Goal: Task Accomplishment & Management: Complete application form

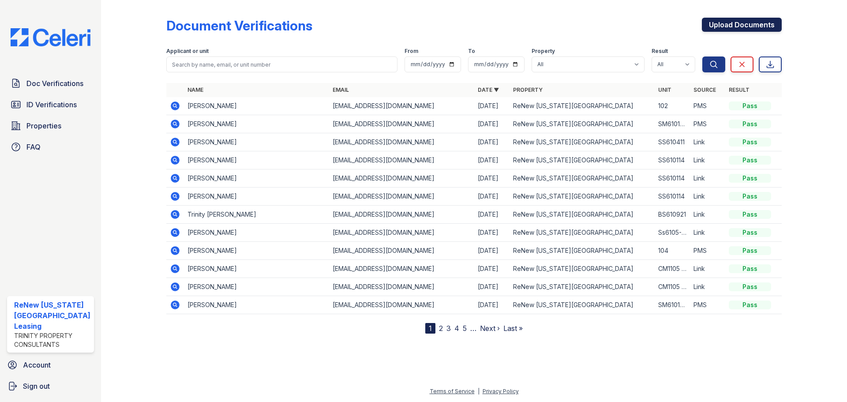
click at [727, 26] on link "Upload Documents" at bounding box center [742, 25] width 80 height 14
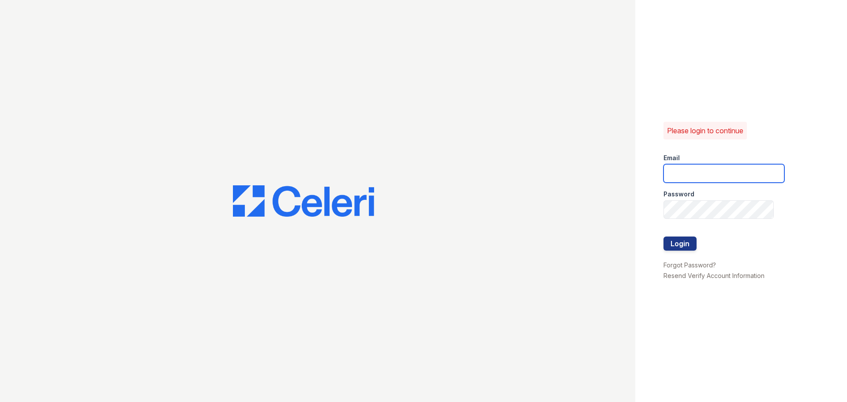
click at [709, 180] on input "email" at bounding box center [723, 173] width 121 height 19
type input "[EMAIL_ADDRESS][DOMAIN_NAME]"
click at [717, 200] on form "Email renewvirginiabeach@trinity-pm.com Password Login" at bounding box center [723, 202] width 121 height 113
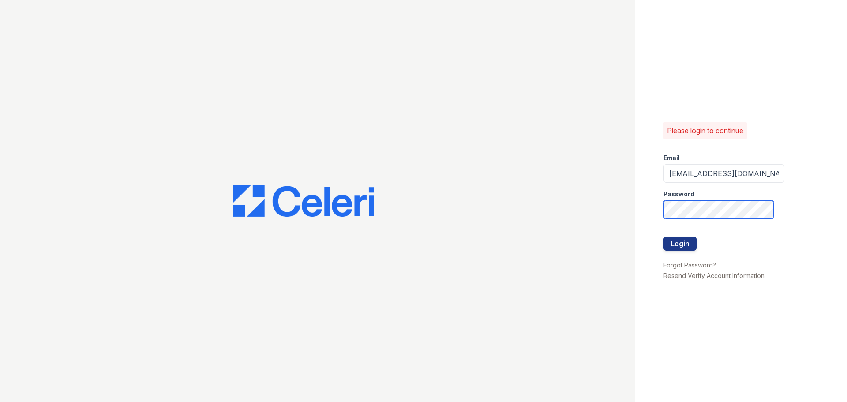
click at [663, 236] on button "Login" at bounding box center [679, 243] width 33 height 14
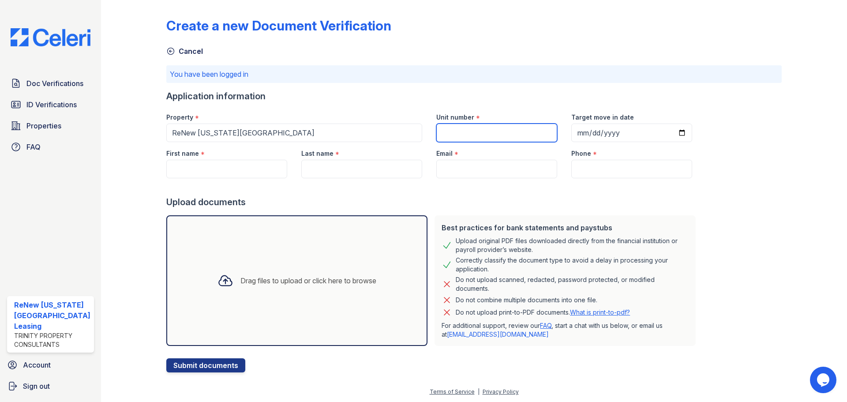
click at [485, 130] on input "Unit number" at bounding box center [496, 133] width 121 height 19
type input "CM1137 102"
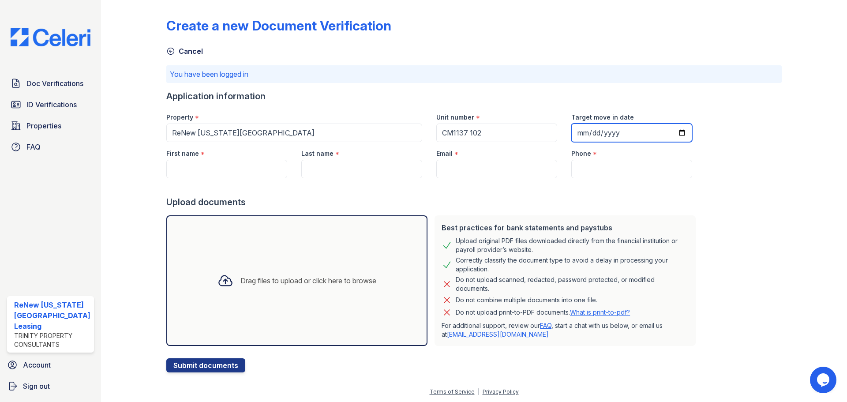
click at [670, 136] on input "Target move in date" at bounding box center [631, 133] width 121 height 19
type input "[DATE]"
click at [257, 168] on input "First name" at bounding box center [226, 169] width 121 height 19
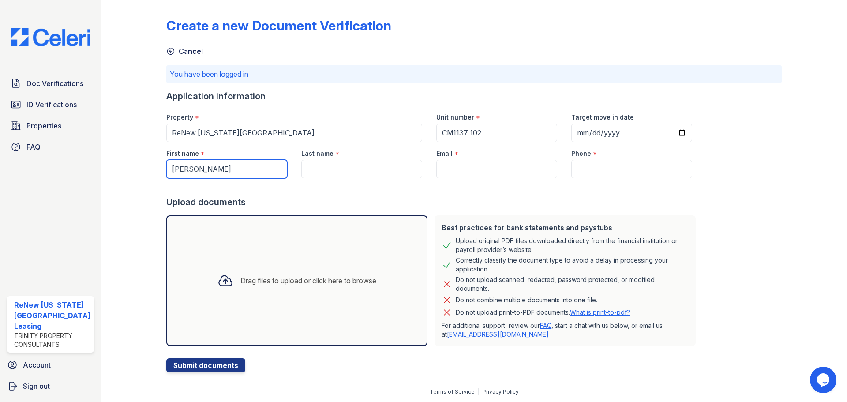
type input "Freddy"
click at [305, 172] on input "Last name" at bounding box center [361, 169] width 121 height 19
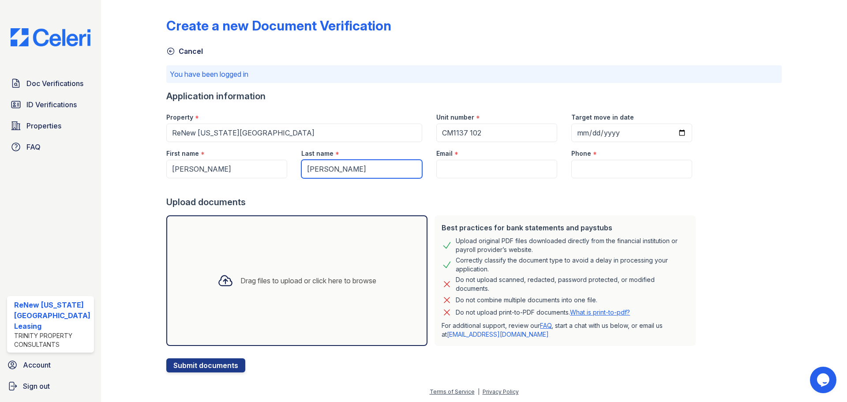
type input "Lopez"
click at [445, 168] on input "Email" at bounding box center [496, 169] width 121 height 19
paste input "[EMAIL_ADDRESS][DOMAIN_NAME]"
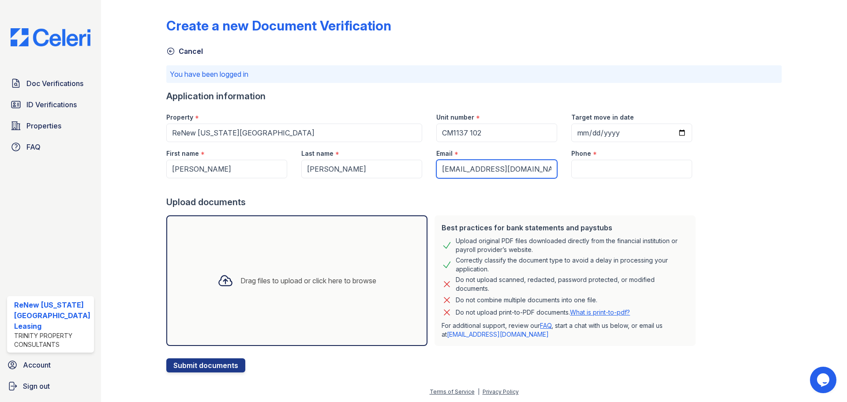
scroll to position [0, 2]
type input "[EMAIL_ADDRESS][DOMAIN_NAME]"
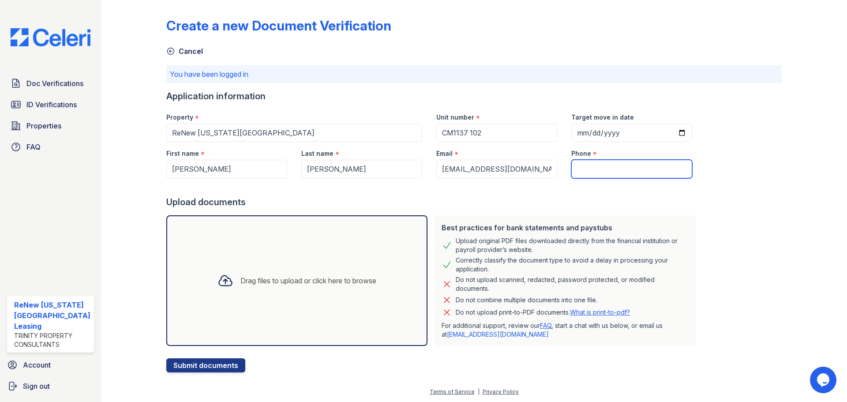
click at [595, 165] on input "Phone" at bounding box center [631, 169] width 121 height 19
paste input "(786) 525-2755"
type input "(786) 525-2755"
click at [323, 275] on div "Drag files to upload or click here to browse" at bounding box center [308, 280] width 136 height 11
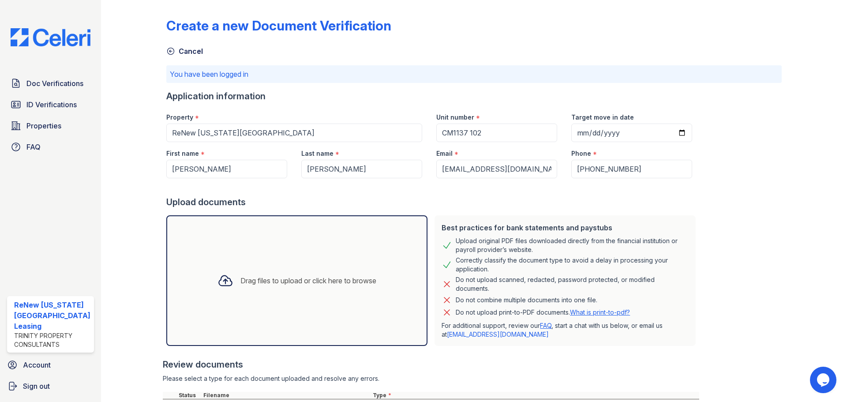
click at [325, 251] on div "Drag files to upload or click here to browse" at bounding box center [296, 280] width 261 height 131
click at [349, 265] on div "Drag files to upload or click here to browse" at bounding box center [296, 280] width 261 height 131
click at [318, 246] on div "Drag files to upload or click here to browse" at bounding box center [296, 280] width 261 height 131
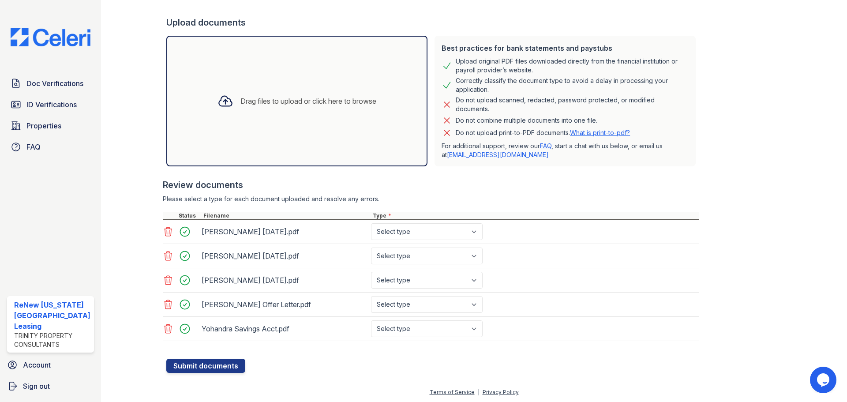
scroll to position [180, 0]
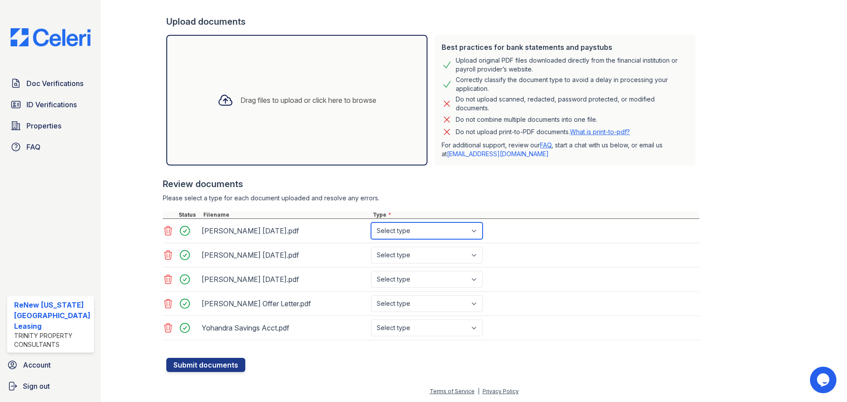
click at [389, 232] on select "Select type Paystub Bank Statement Offer Letter Tax Documents Benefit Award Let…" at bounding box center [427, 230] width 112 height 17
select select "bank_statement"
click at [371, 222] on select "Select type Paystub Bank Statement Offer Letter Tax Documents Benefit Award Let…" at bounding box center [427, 230] width 112 height 17
click at [424, 255] on select "Select type Paystub Bank Statement Offer Letter Tax Documents Benefit Award Let…" at bounding box center [427, 255] width 112 height 17
select select "bank_statement"
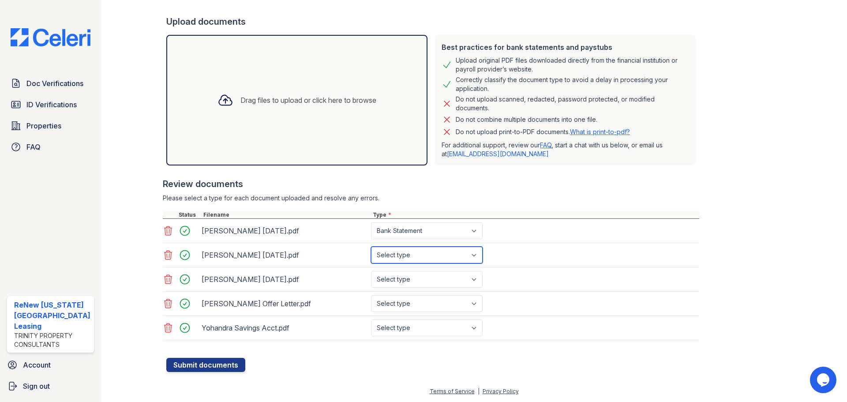
click at [371, 247] on select "Select type Paystub Bank Statement Offer Letter Tax Documents Benefit Award Let…" at bounding box center [427, 255] width 112 height 17
click at [428, 272] on select "Select type Paystub Bank Statement Offer Letter Tax Documents Benefit Award Let…" at bounding box center [427, 279] width 112 height 17
select select "bank_statement"
click at [371, 271] on select "Select type Paystub Bank Statement Offer Letter Tax Documents Benefit Award Let…" at bounding box center [427, 279] width 112 height 17
click at [424, 304] on select "Select type Paystub Bank Statement Offer Letter Tax Documents Benefit Award Let…" at bounding box center [427, 303] width 112 height 17
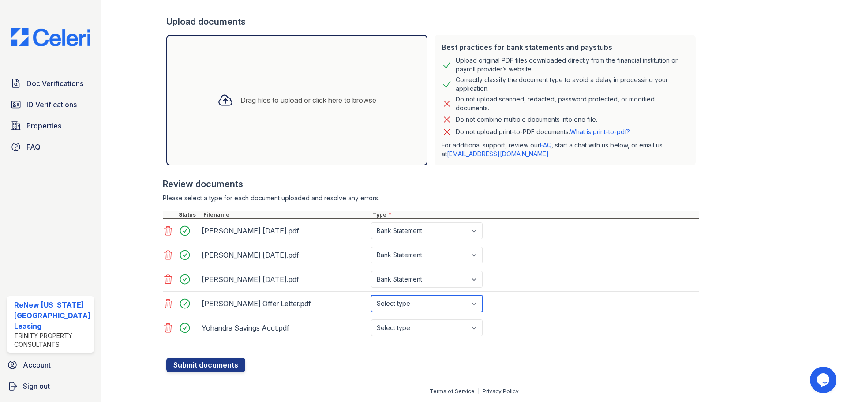
select select "offer_letter"
click at [371, 295] on select "Select type Paystub Bank Statement Offer Letter Tax Documents Benefit Award Let…" at bounding box center [427, 303] width 112 height 17
click at [417, 331] on select "Select type Paystub Bank Statement Offer Letter Tax Documents Benefit Award Let…" at bounding box center [427, 327] width 112 height 17
select select "bank_statement"
click at [371, 319] on select "Select type Paystub Bank Statement Offer Letter Tax Documents Benefit Award Let…" at bounding box center [427, 327] width 112 height 17
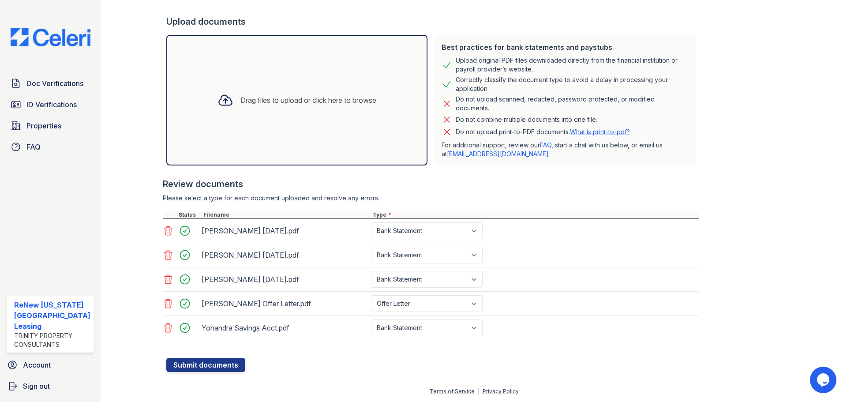
click at [577, 278] on div "Freddy June 2025.pdf Select type Paystub Bank Statement Offer Letter Tax Docume…" at bounding box center [431, 279] width 536 height 24
click at [189, 364] on button "Submit documents" at bounding box center [205, 365] width 79 height 14
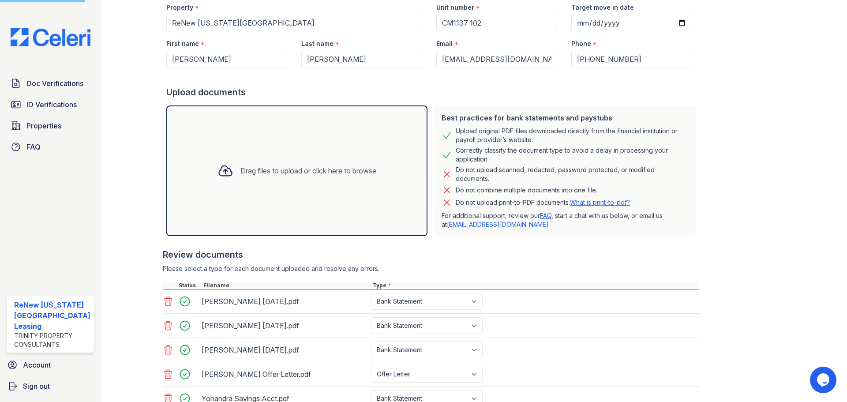
scroll to position [0, 0]
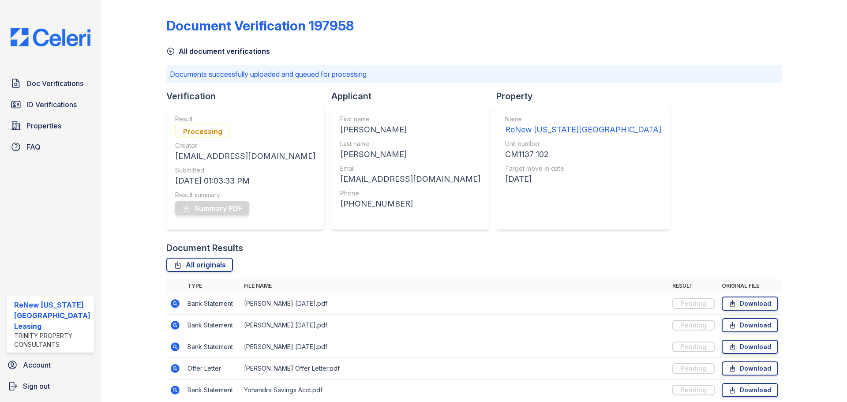
click at [172, 52] on icon at bounding box center [170, 51] width 9 height 9
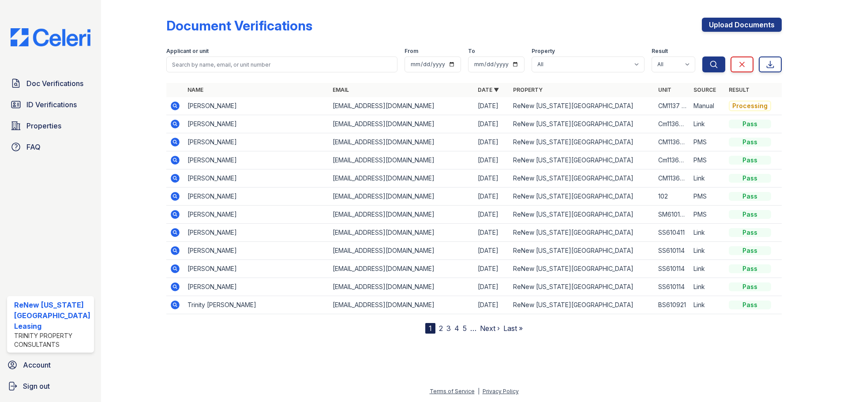
click at [440, 329] on link "2" at bounding box center [441, 328] width 4 height 9
click at [468, 327] on link "3" at bounding box center [467, 328] width 4 height 9
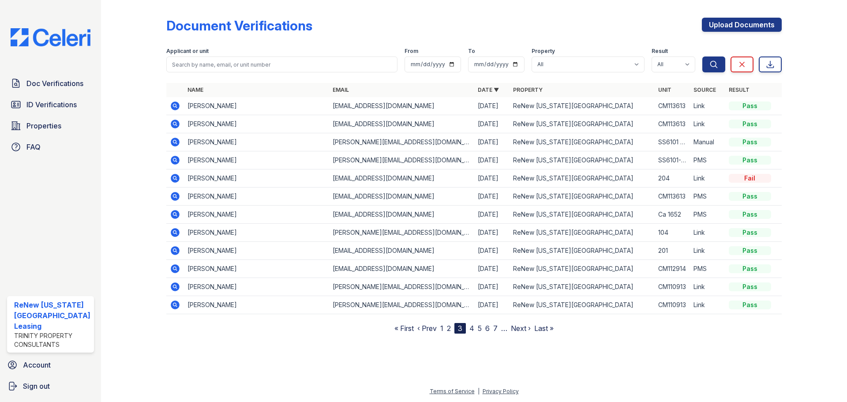
click at [442, 327] on link "1" at bounding box center [441, 328] width 3 height 9
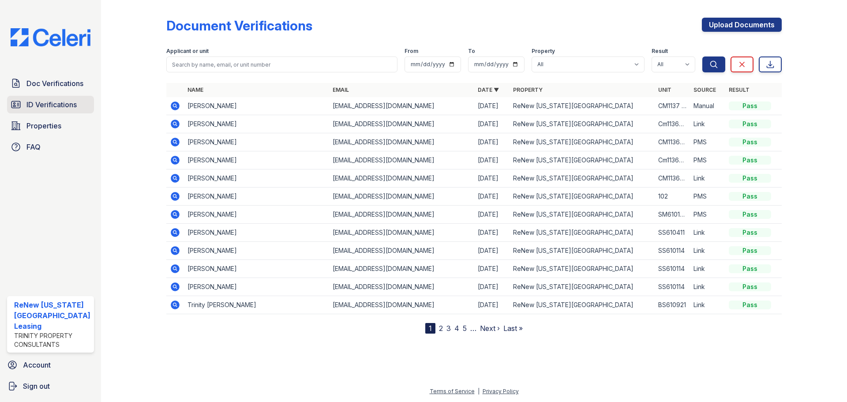
click at [67, 105] on span "ID Verifications" at bounding box center [51, 104] width 50 height 11
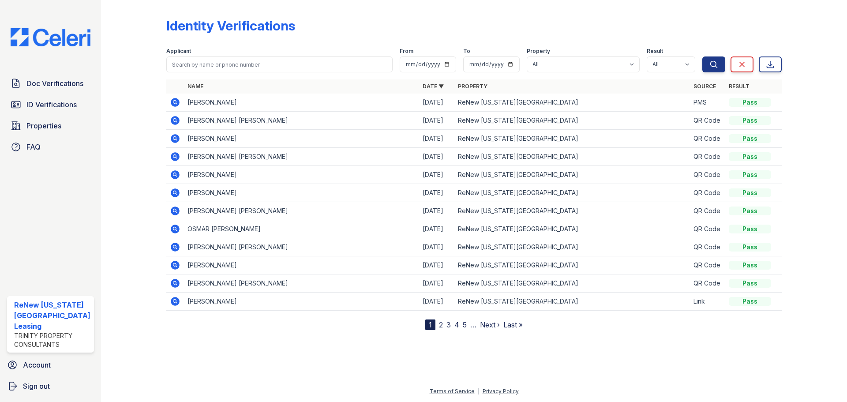
click at [176, 263] on icon at bounding box center [175, 265] width 9 height 9
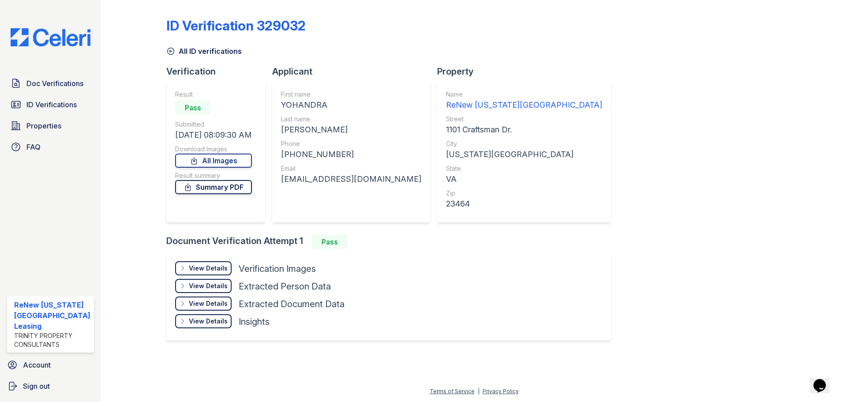
click at [196, 187] on link "Summary PDF" at bounding box center [213, 187] width 77 height 14
click at [200, 264] on div "View Details" at bounding box center [208, 268] width 39 height 9
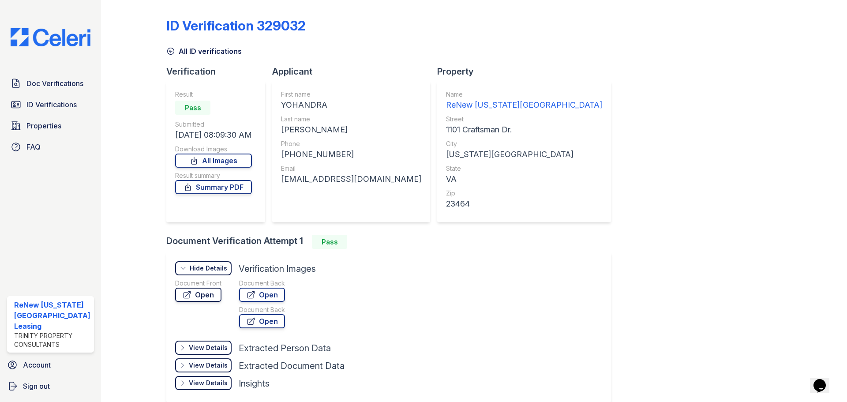
click at [200, 296] on link "Open" at bounding box center [198, 295] width 46 height 14
click at [168, 48] on icon at bounding box center [171, 51] width 7 height 7
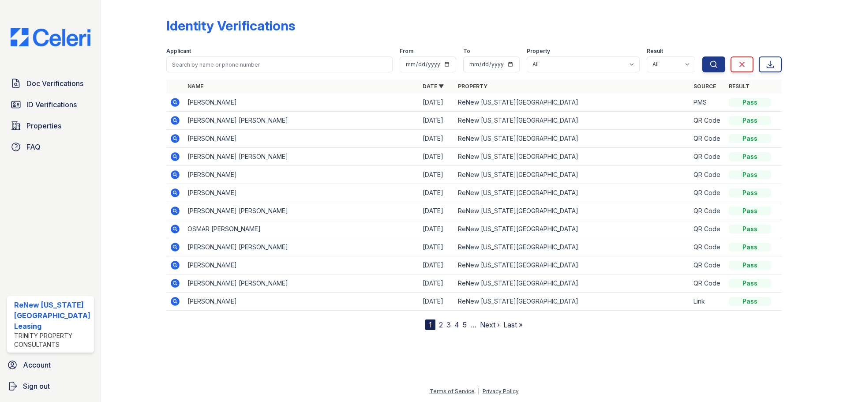
click at [175, 281] on icon at bounding box center [175, 283] width 9 height 9
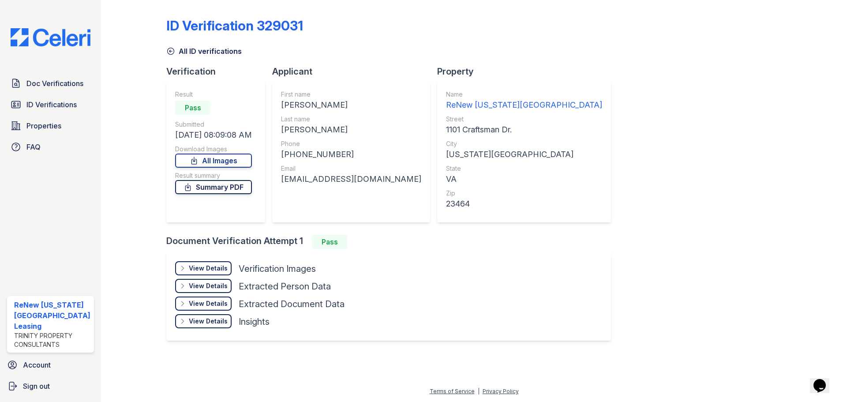
click at [221, 191] on link "Summary PDF" at bounding box center [213, 187] width 77 height 14
click at [217, 270] on div "View Details" at bounding box center [208, 268] width 39 height 9
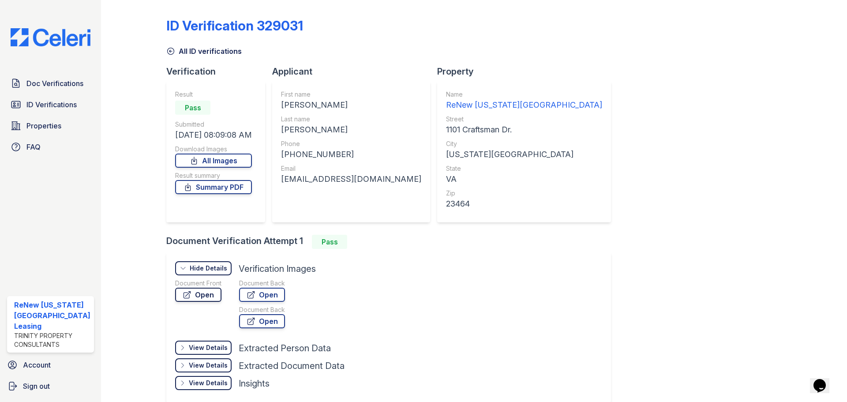
click at [200, 292] on link "Open" at bounding box center [198, 295] width 46 height 14
click at [135, 158] on div at bounding box center [140, 209] width 51 height 411
click at [169, 49] on icon at bounding box center [170, 51] width 9 height 9
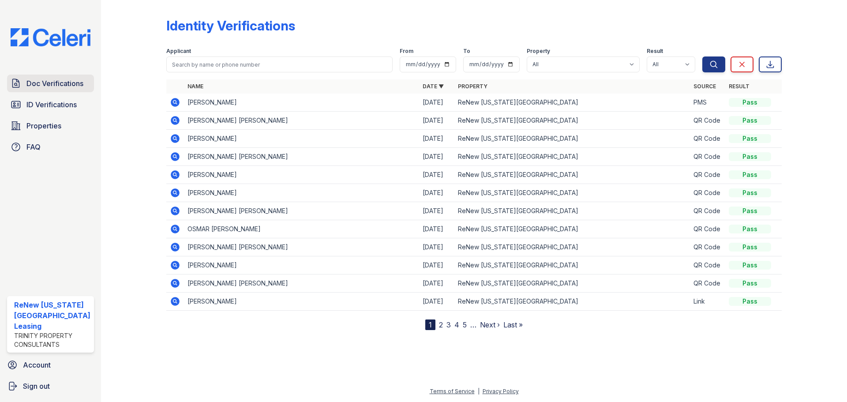
click at [41, 87] on span "Doc Verifications" at bounding box center [54, 83] width 57 height 11
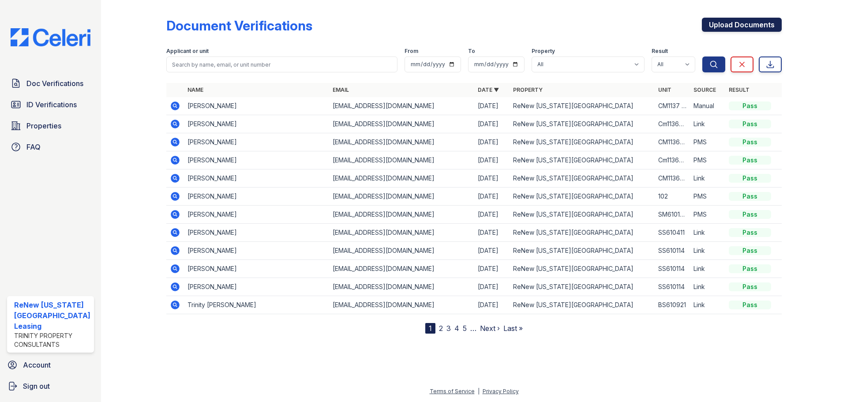
click at [721, 28] on link "Upload Documents" at bounding box center [742, 25] width 80 height 14
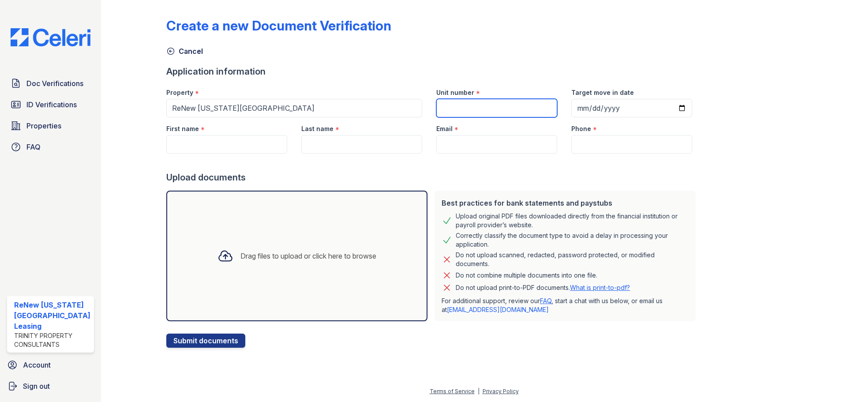
click at [499, 109] on input "Unit number" at bounding box center [496, 108] width 121 height 19
type input "SM6105 203"
click at [669, 108] on input "Target move in date" at bounding box center [631, 108] width 121 height 19
type input "2025-09-29"
click at [207, 143] on input "First name" at bounding box center [226, 144] width 121 height 19
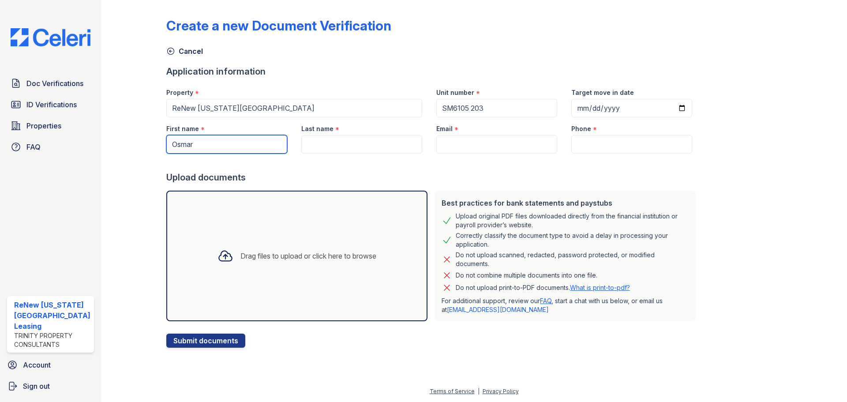
type input "Osmar"
click at [346, 140] on input "Last name" at bounding box center [361, 144] width 121 height 19
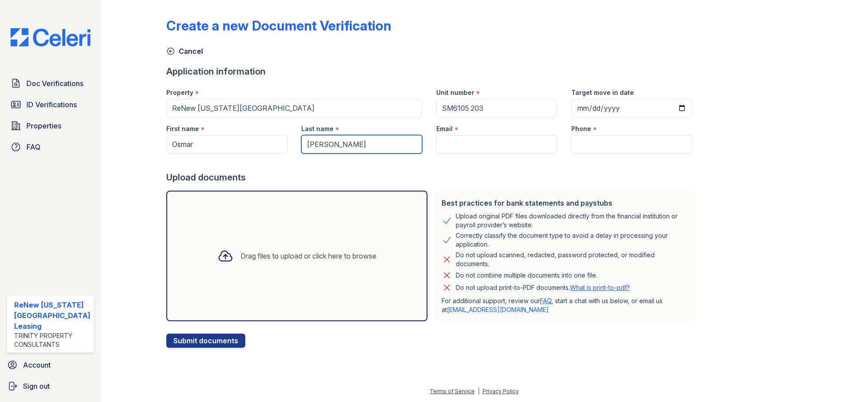
type input "Oliveros"
click at [460, 134] on div "Email *" at bounding box center [496, 126] width 121 height 18
click at [463, 141] on input "Email" at bounding box center [496, 144] width 121 height 19
paste input "osmar8186@gmail.com"
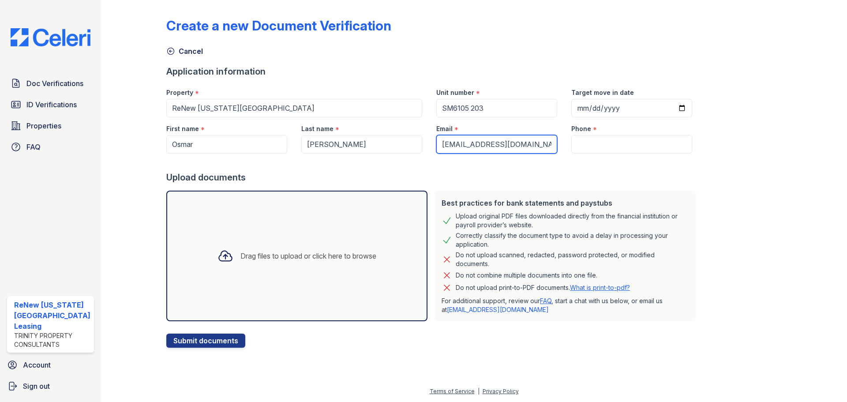
type input "osmar8186@gmail.com"
click at [576, 150] on input "Phone" at bounding box center [631, 144] width 121 height 19
paste input "(361) 828-8939"
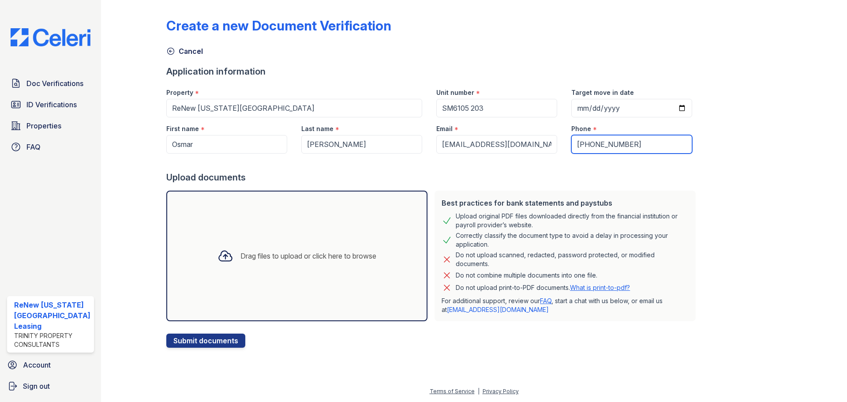
type input "(361) 828-8939"
click at [239, 263] on div "Drag files to upload or click here to browse" at bounding box center [296, 256] width 173 height 30
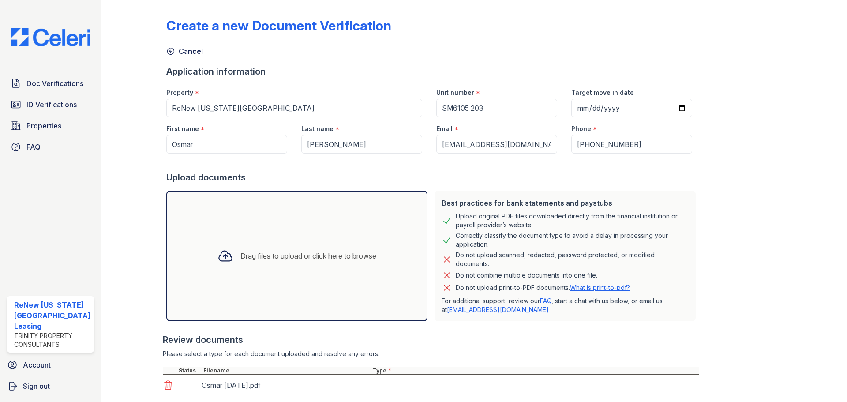
click at [329, 268] on div "Drag files to upload or click here to browse" at bounding box center [296, 256] width 173 height 30
click at [311, 258] on div "Drag files to upload or click here to browse" at bounding box center [308, 256] width 136 height 11
click at [225, 213] on div "Drag files to upload or click here to browse" at bounding box center [296, 256] width 261 height 131
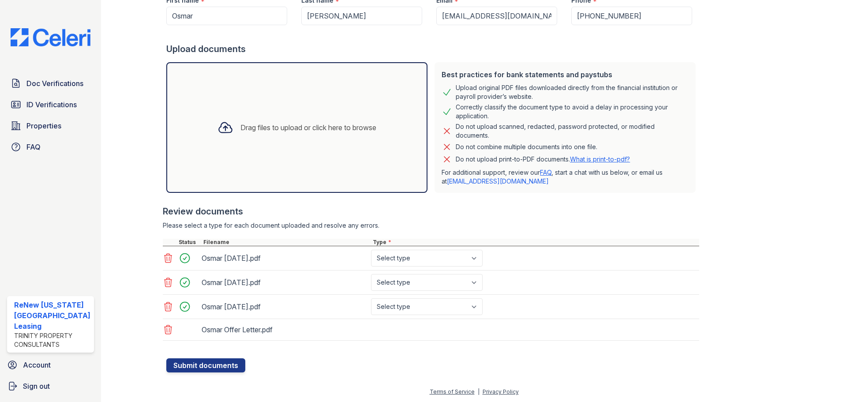
scroll to position [129, 0]
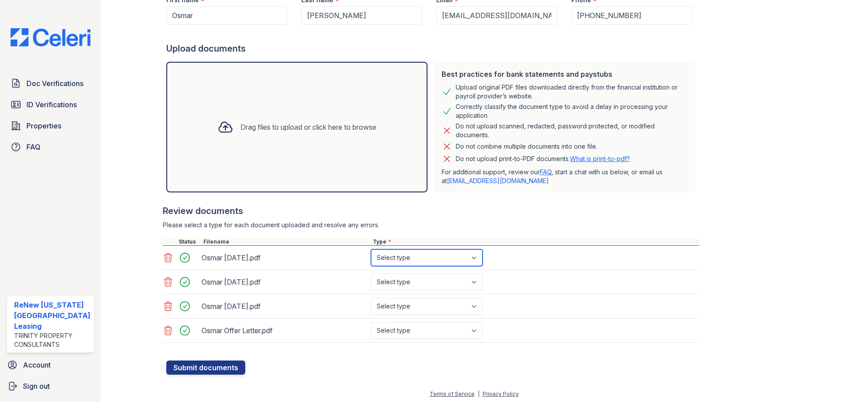
click at [428, 258] on select "Select type Paystub Bank Statement Offer Letter Tax Documents Benefit Award Let…" at bounding box center [427, 257] width 112 height 17
select select "bank_statement"
click at [371, 249] on select "Select type Paystub Bank Statement Offer Letter Tax Documents Benefit Award Let…" at bounding box center [427, 257] width 112 height 17
click at [433, 281] on select "Select type Paystub Bank Statement Offer Letter Tax Documents Benefit Award Let…" at bounding box center [427, 281] width 112 height 17
select select "bank_statement"
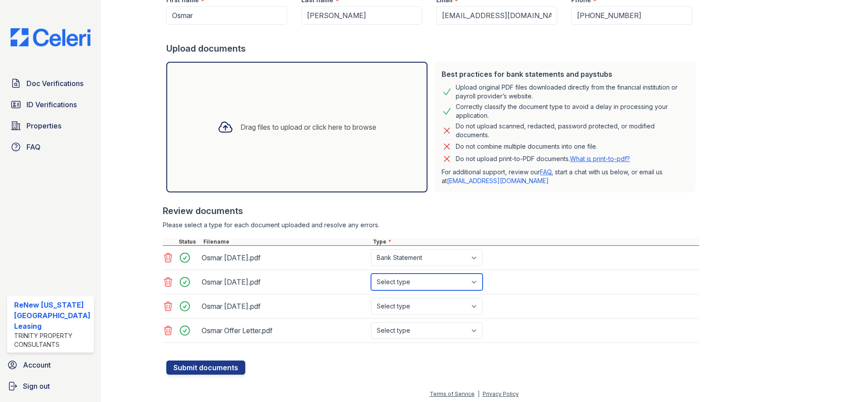
click at [371, 273] on select "Select type Paystub Bank Statement Offer Letter Tax Documents Benefit Award Let…" at bounding box center [427, 281] width 112 height 17
click at [430, 300] on select "Select type Paystub Bank Statement Offer Letter Tax Documents Benefit Award Let…" at bounding box center [427, 306] width 112 height 17
select select "bank_statement"
click at [371, 298] on select "Select type Paystub Bank Statement Offer Letter Tax Documents Benefit Award Let…" at bounding box center [427, 306] width 112 height 17
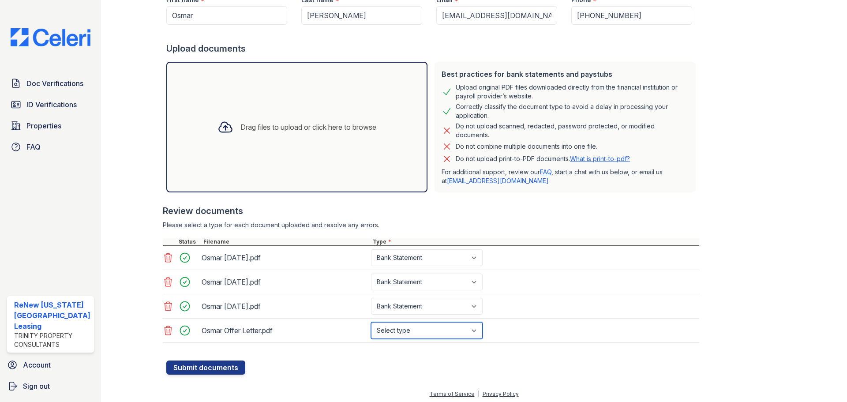
click at [427, 326] on select "Select type Paystub Bank Statement Offer Letter Tax Documents Benefit Award Let…" at bounding box center [427, 330] width 112 height 17
select select "offer_letter"
click at [371, 322] on select "Select type Paystub Bank Statement Offer Letter Tax Documents Benefit Award Let…" at bounding box center [427, 330] width 112 height 17
click at [318, 370] on form "Application information Property * ReNew Virginia Beach Unit number * SM6105 20…" at bounding box center [432, 155] width 533 height 438
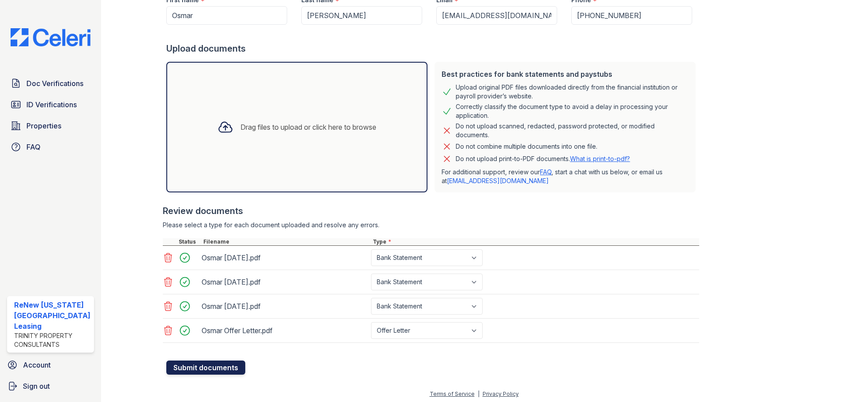
click at [210, 367] on button "Submit documents" at bounding box center [205, 367] width 79 height 14
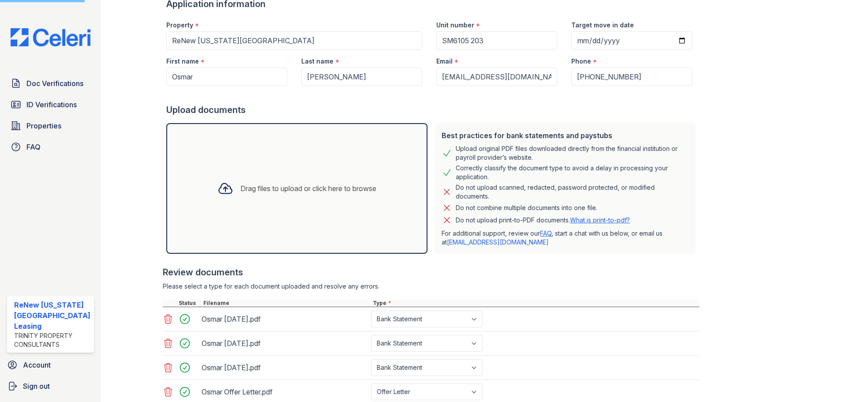
scroll to position [0, 0]
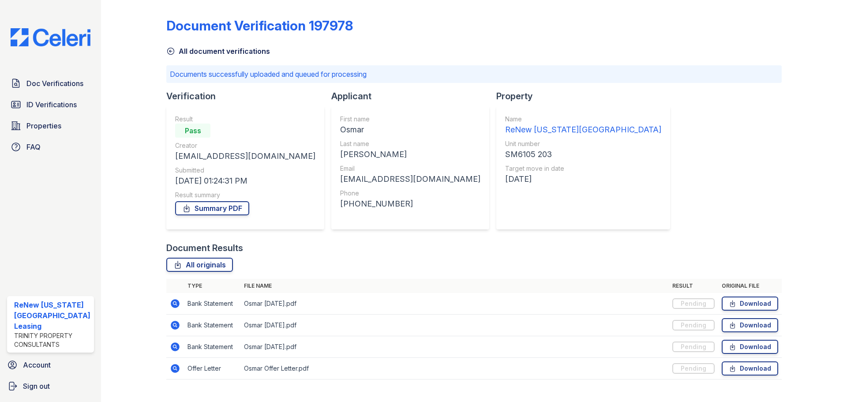
drag, startPoint x: 169, startPoint y: 52, endPoint x: 168, endPoint y: 44, distance: 8.0
click at [169, 52] on icon at bounding box center [171, 51] width 7 height 7
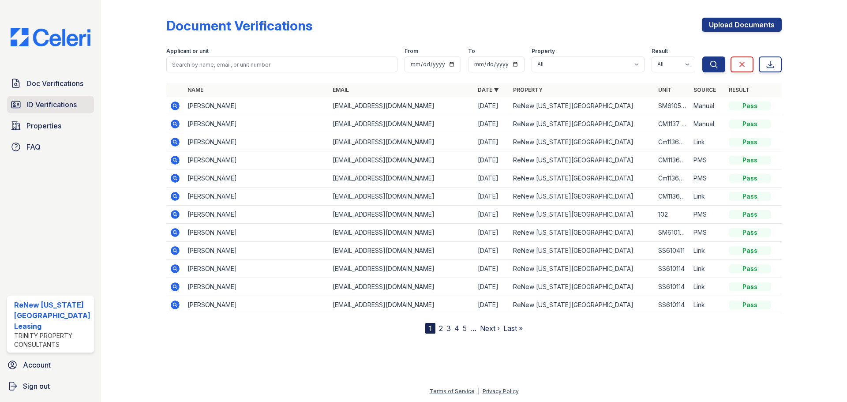
click at [61, 97] on link "ID Verifications" at bounding box center [50, 105] width 87 height 18
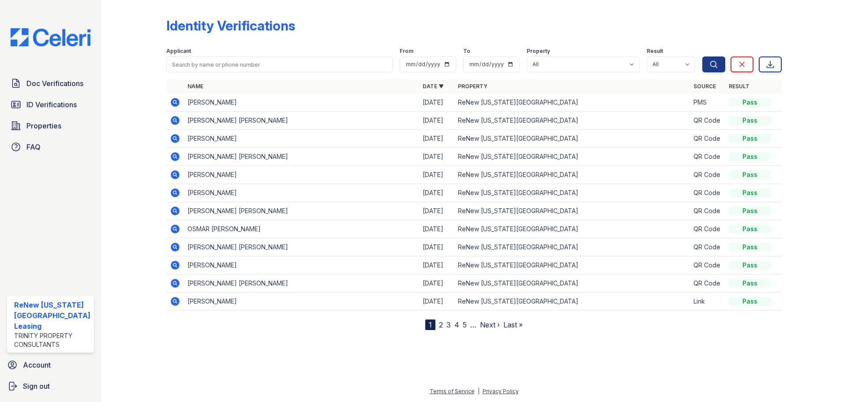
click at [174, 228] on icon at bounding box center [174, 228] width 2 height 2
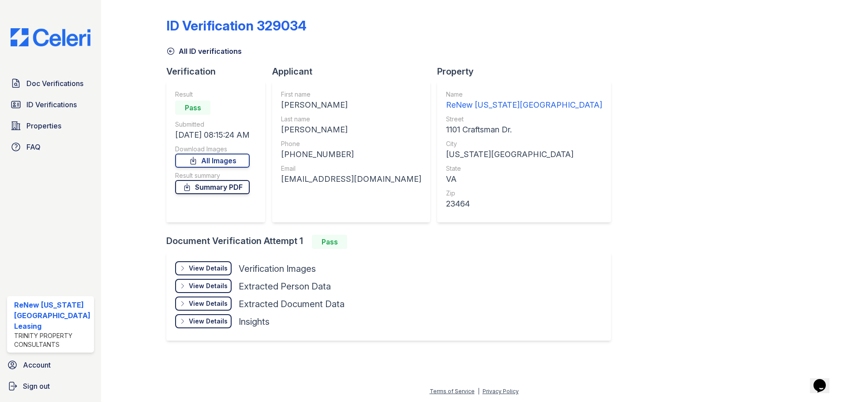
click at [205, 185] on link "Summary PDF" at bounding box center [212, 187] width 75 height 14
click at [221, 268] on div "View Details" at bounding box center [208, 268] width 39 height 9
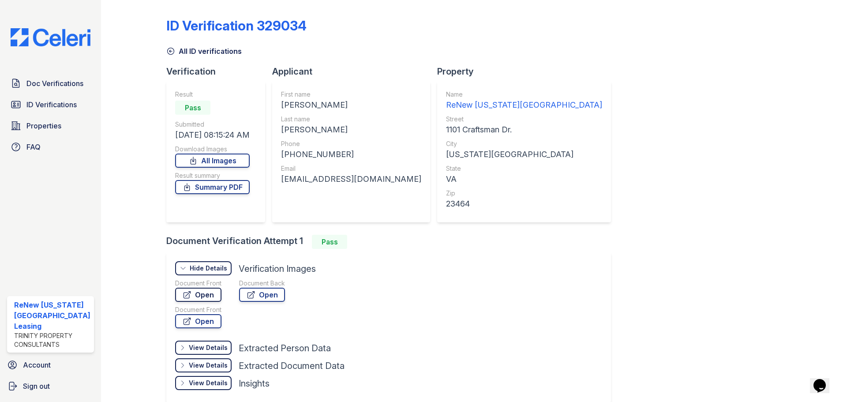
click at [197, 294] on link "Open" at bounding box center [198, 295] width 46 height 14
click at [170, 50] on icon at bounding box center [170, 51] width 9 height 9
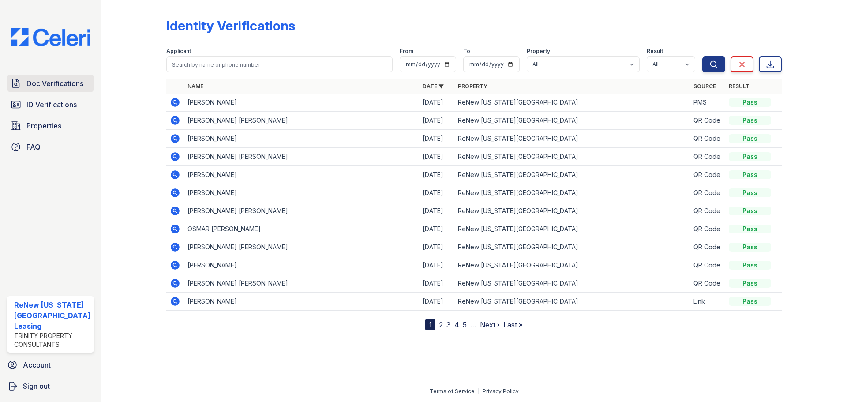
click at [44, 83] on span "Doc Verifications" at bounding box center [54, 83] width 57 height 11
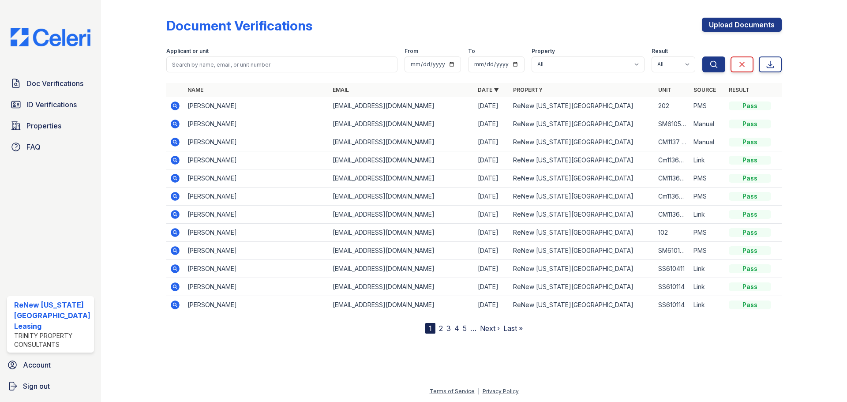
click at [173, 106] on icon at bounding box center [175, 106] width 11 height 11
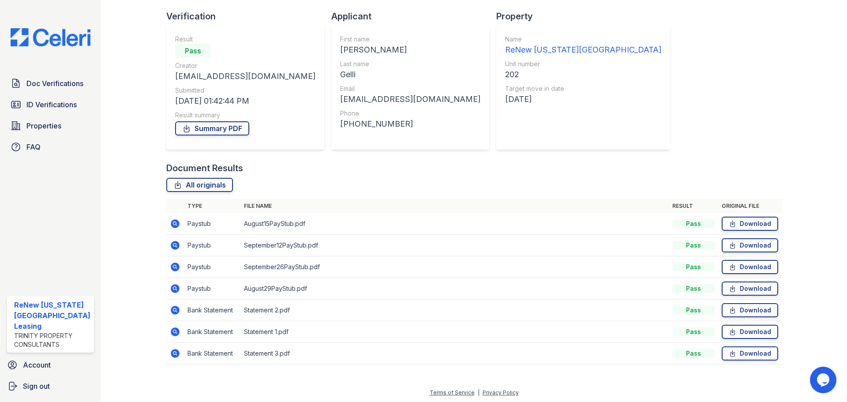
scroll to position [56, 0]
click at [175, 307] on icon at bounding box center [175, 308] width 11 height 11
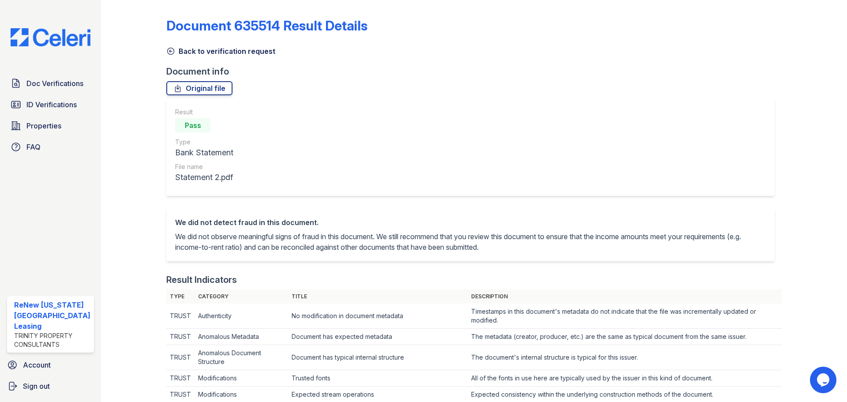
click at [168, 51] on icon at bounding box center [171, 51] width 7 height 7
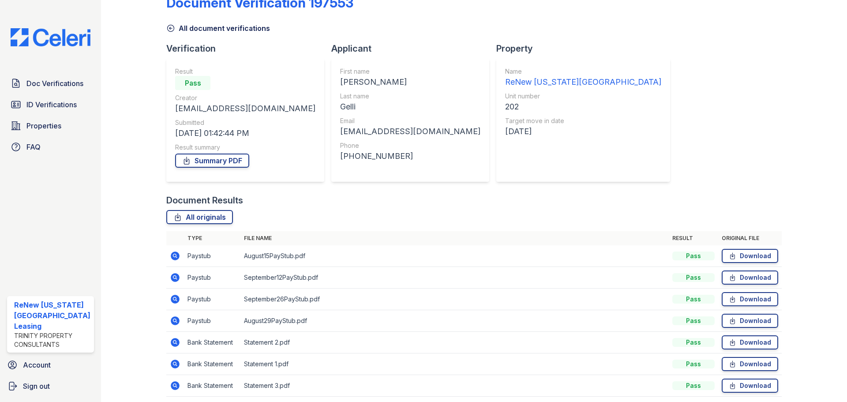
scroll to position [44, 0]
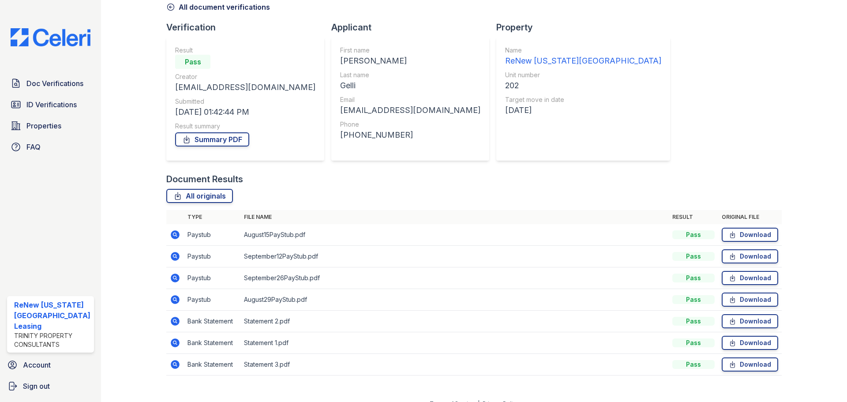
click at [172, 236] on icon at bounding box center [175, 234] width 9 height 9
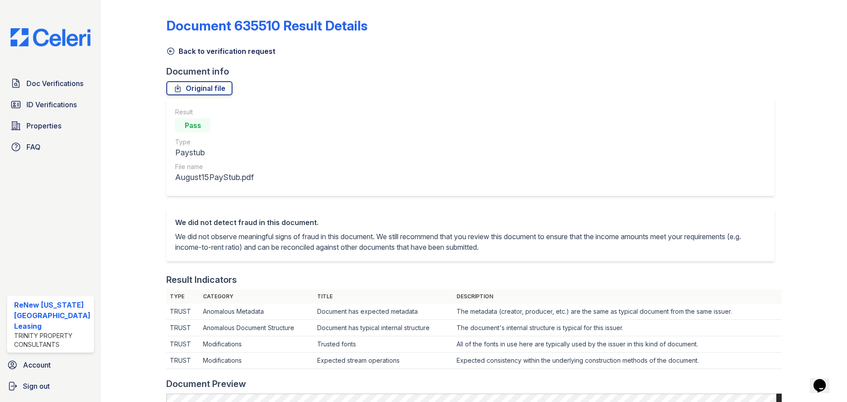
click at [168, 52] on icon at bounding box center [170, 51] width 9 height 9
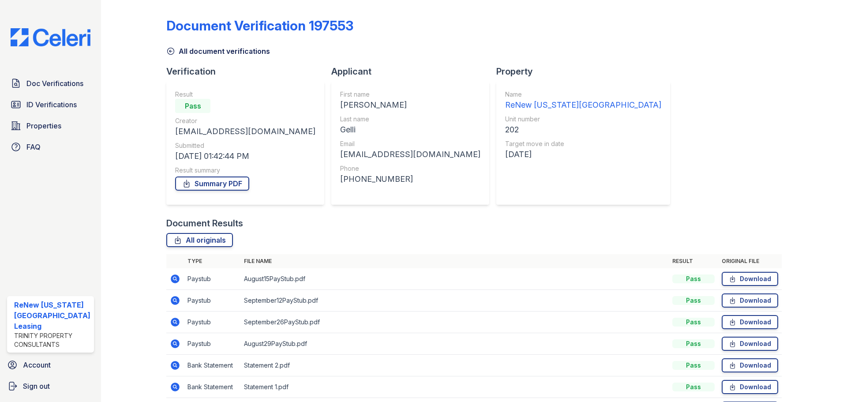
click at [170, 343] on icon at bounding box center [175, 343] width 11 height 11
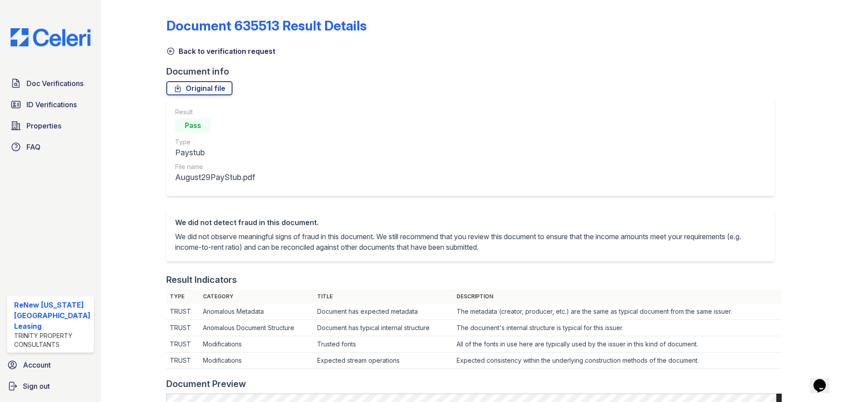
click at [169, 49] on icon at bounding box center [170, 51] width 9 height 9
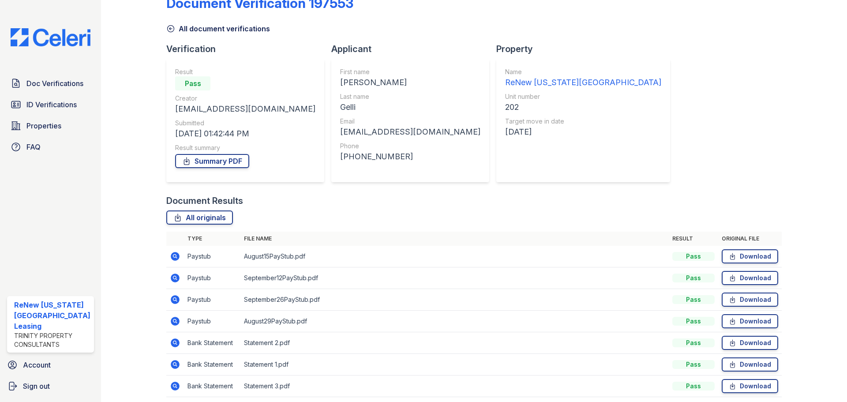
scroll to position [44, 0]
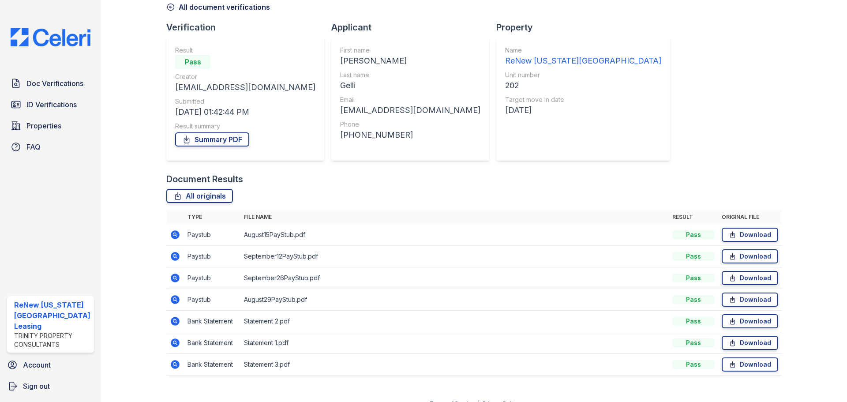
click at [176, 258] on icon at bounding box center [175, 256] width 11 height 11
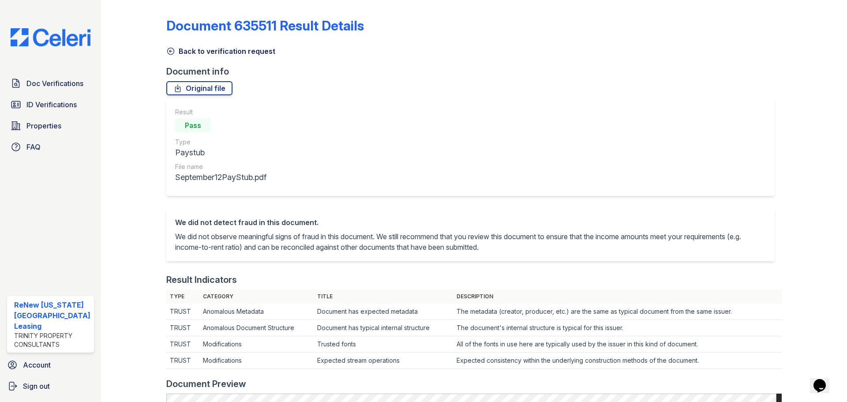
click at [168, 50] on icon at bounding box center [171, 51] width 7 height 7
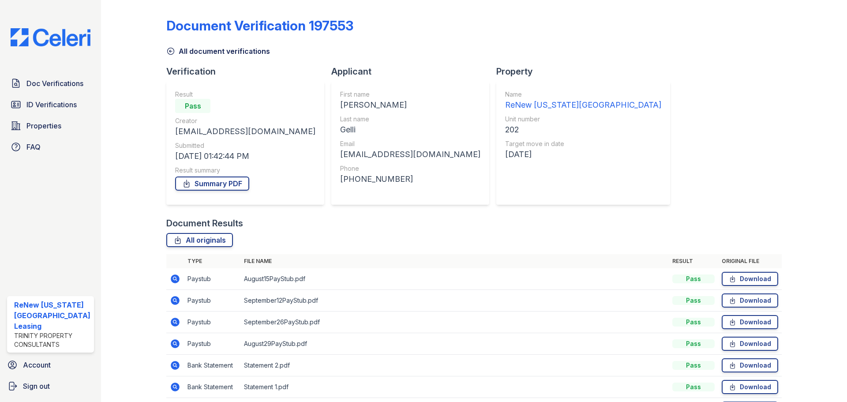
scroll to position [44, 0]
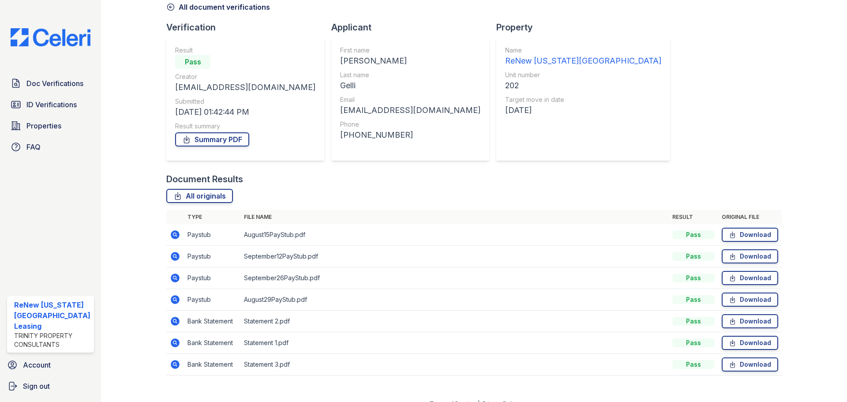
click at [170, 278] on icon at bounding box center [175, 278] width 11 height 11
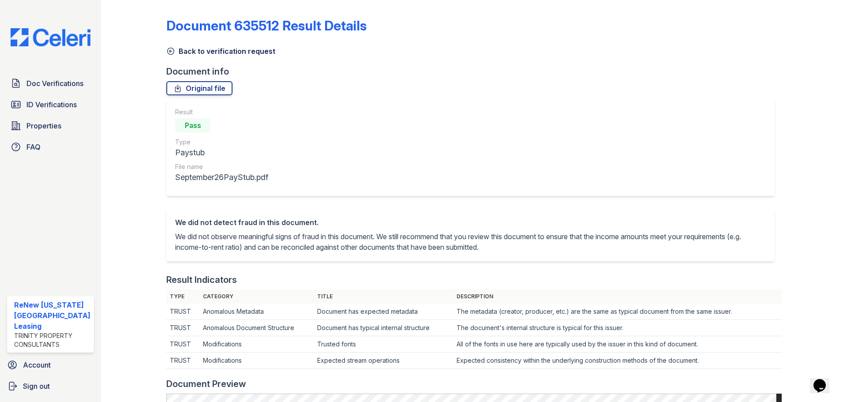
click at [171, 51] on icon at bounding box center [170, 51] width 9 height 9
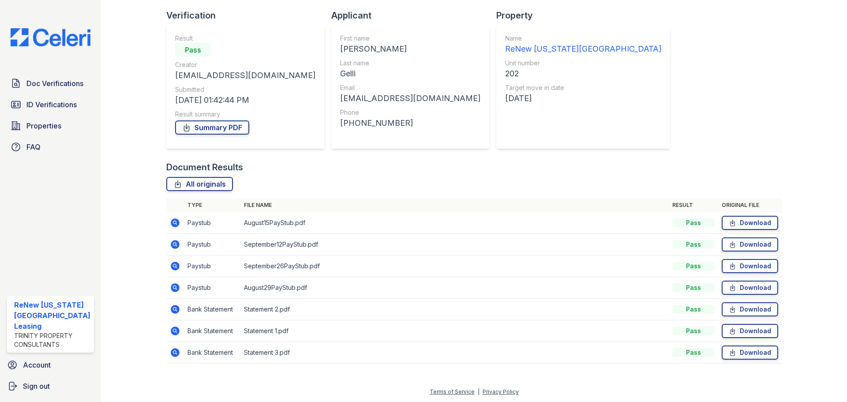
scroll to position [56, 0]
click at [173, 309] on icon at bounding box center [175, 308] width 11 height 11
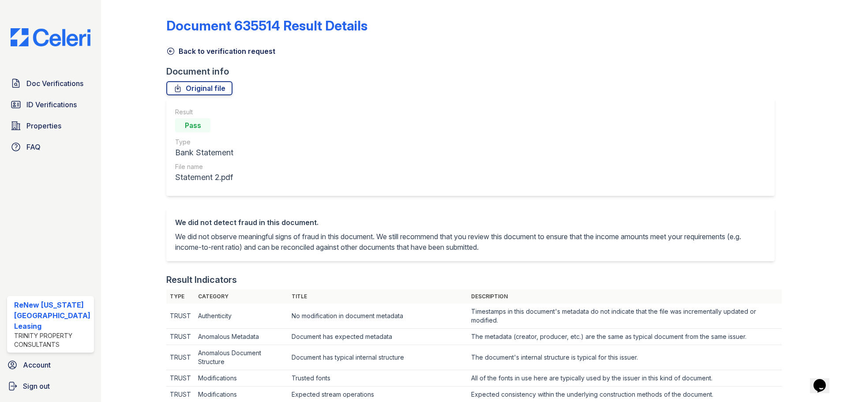
click at [168, 51] on icon at bounding box center [170, 51] width 9 height 9
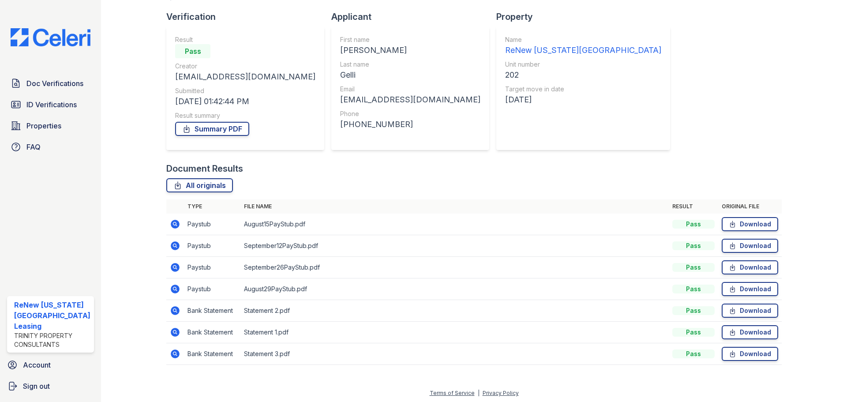
scroll to position [56, 0]
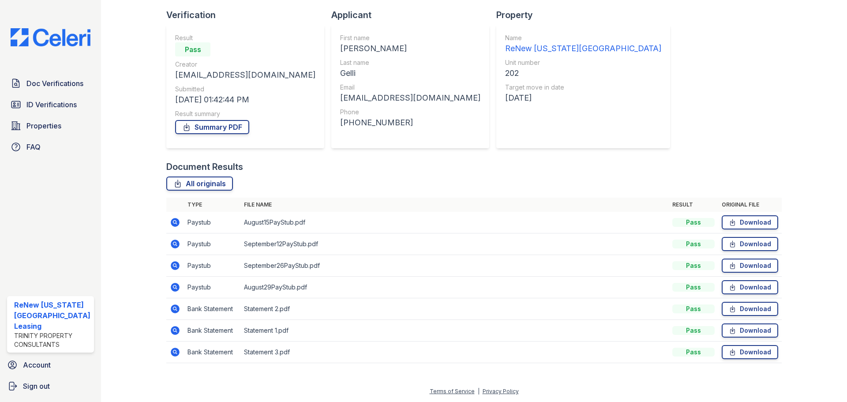
click at [172, 331] on icon at bounding box center [175, 330] width 11 height 11
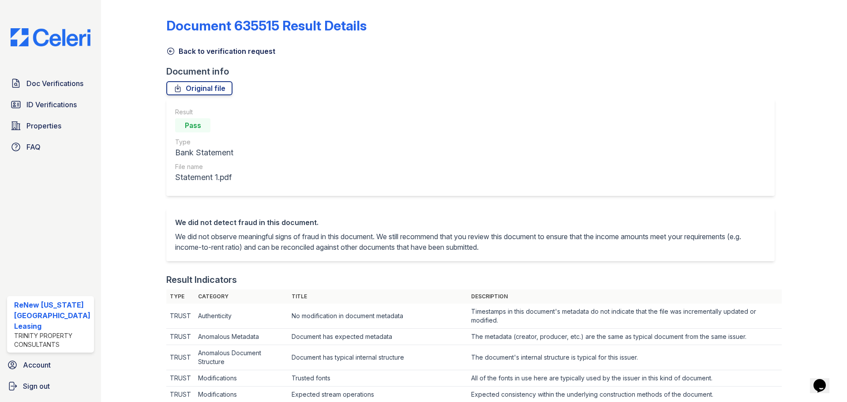
click at [175, 50] on link "Back to verification request" at bounding box center [220, 51] width 109 height 11
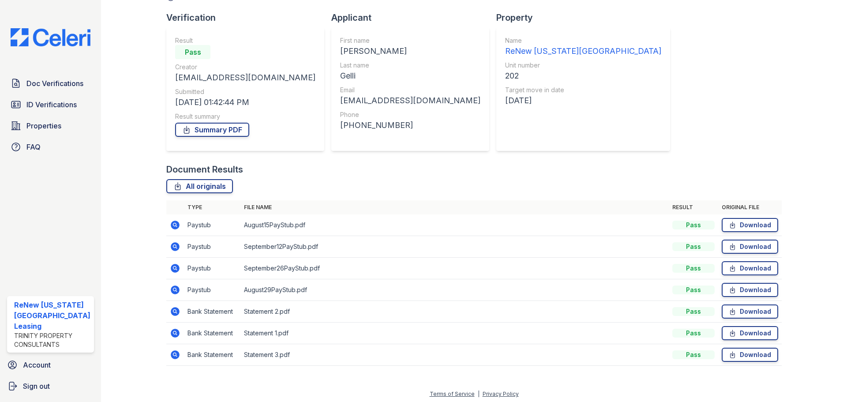
scroll to position [56, 0]
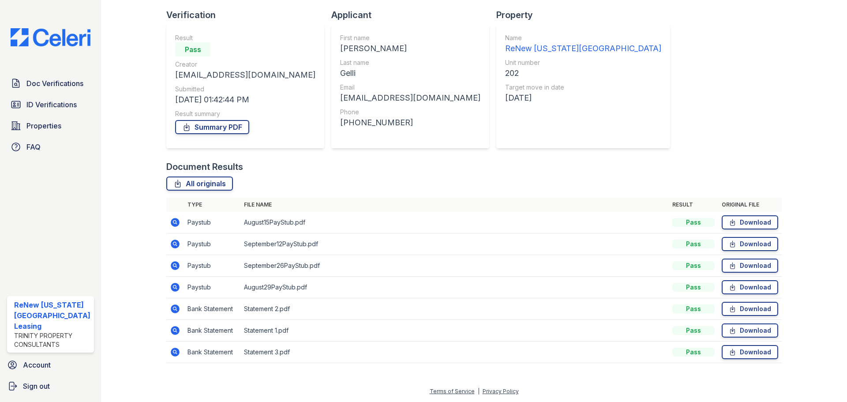
click at [177, 350] on icon at bounding box center [175, 352] width 9 height 9
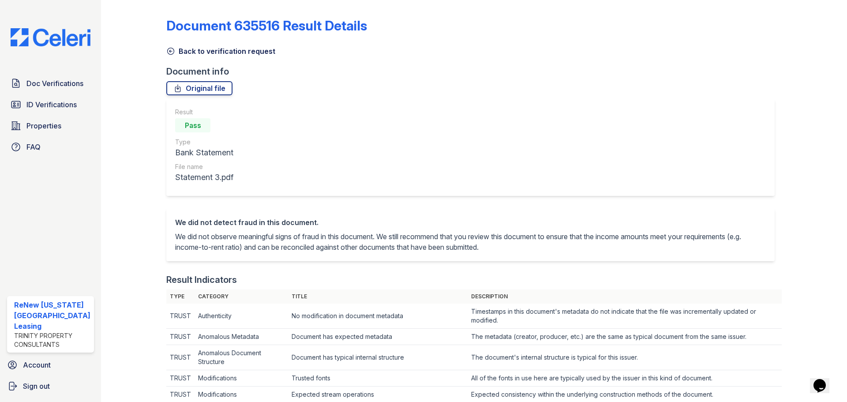
click at [168, 51] on icon at bounding box center [170, 51] width 9 height 9
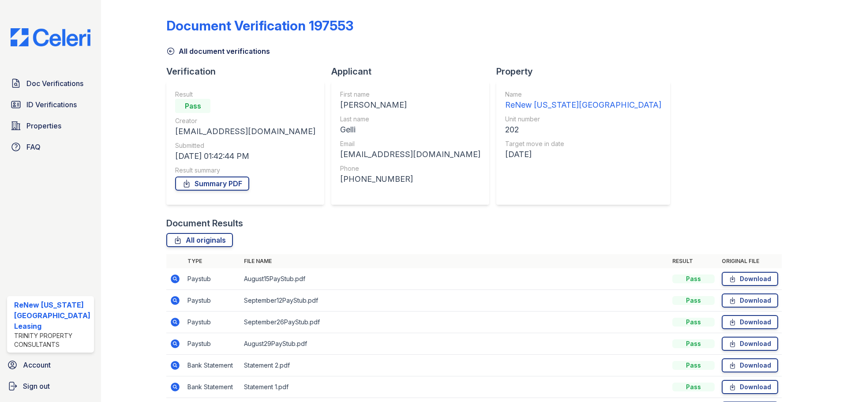
click at [176, 386] on icon at bounding box center [175, 386] width 9 height 9
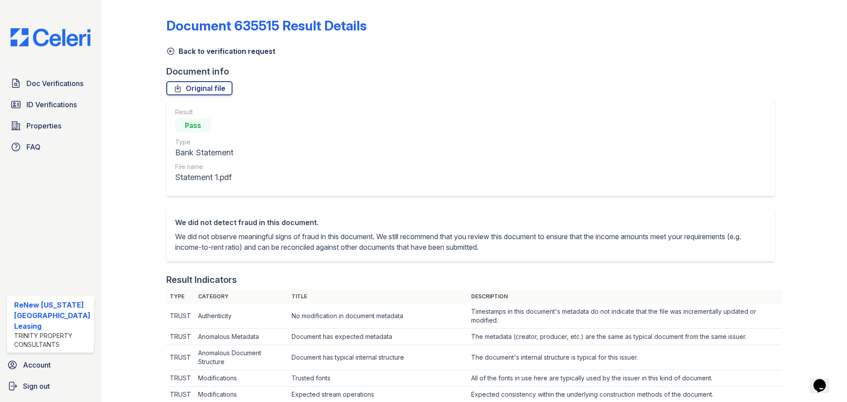
click at [166, 52] on icon at bounding box center [170, 51] width 9 height 9
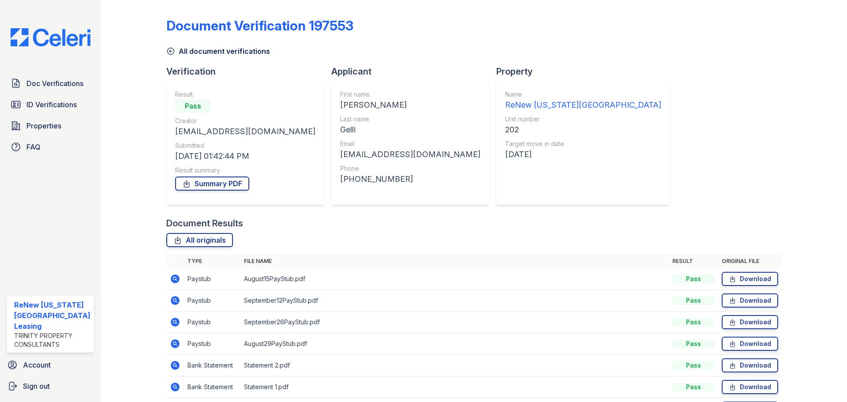
click at [169, 51] on icon at bounding box center [171, 51] width 7 height 7
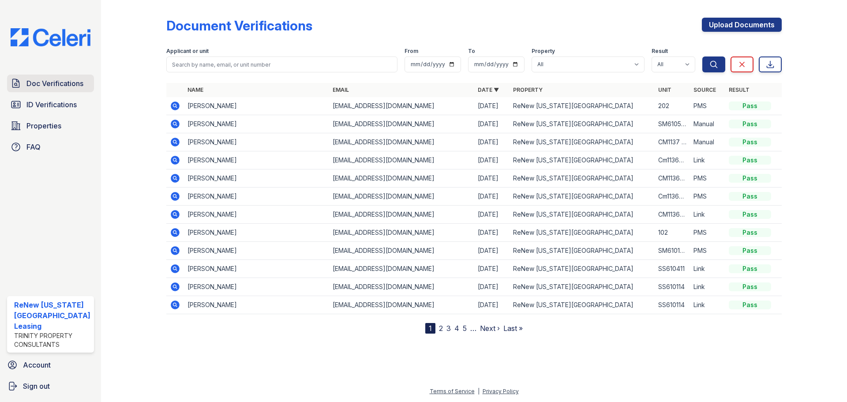
click at [60, 83] on span "Doc Verifications" at bounding box center [54, 83] width 57 height 11
click at [173, 250] on icon at bounding box center [174, 250] width 2 height 2
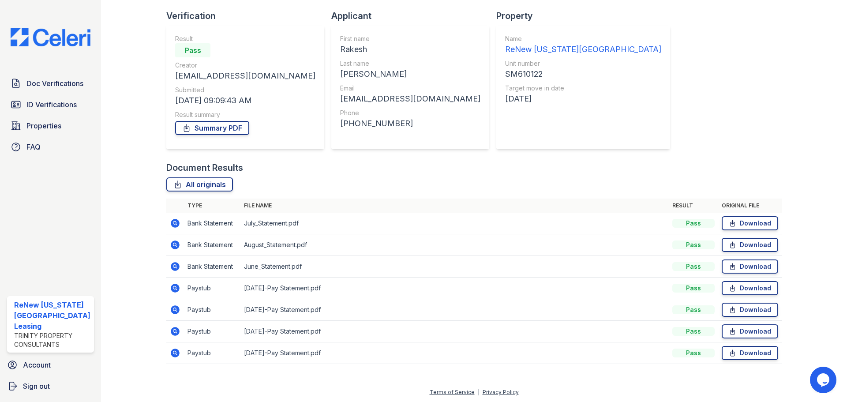
scroll to position [56, 0]
click at [178, 286] on icon at bounding box center [175, 287] width 9 height 9
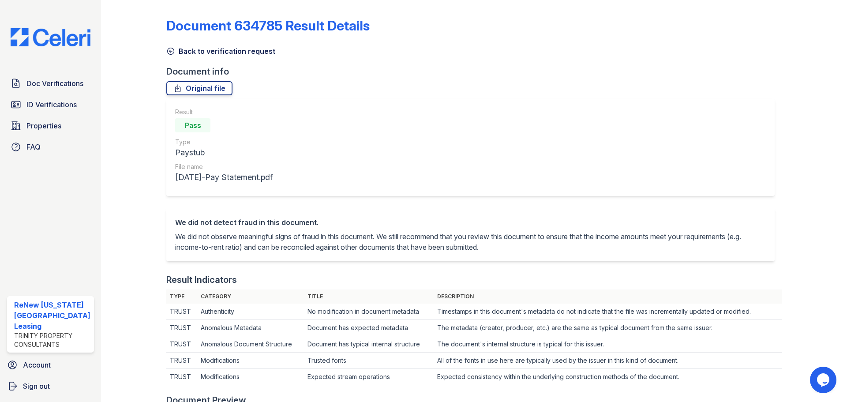
drag, startPoint x: 173, startPoint y: 49, endPoint x: 179, endPoint y: 72, distance: 23.1
click at [173, 49] on icon at bounding box center [170, 51] width 9 height 9
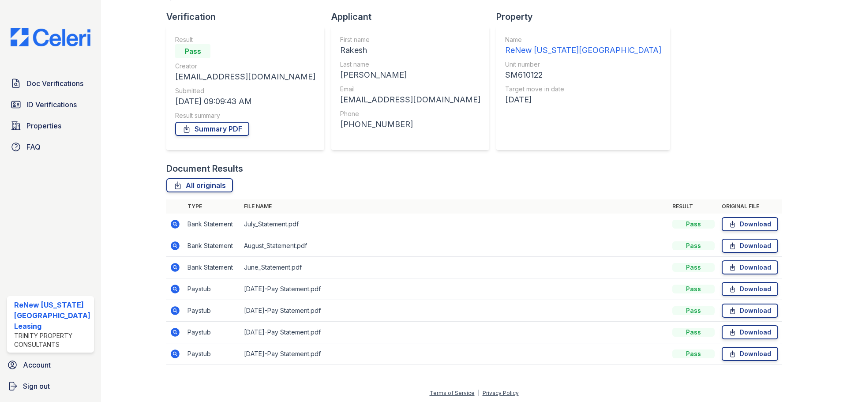
scroll to position [56, 0]
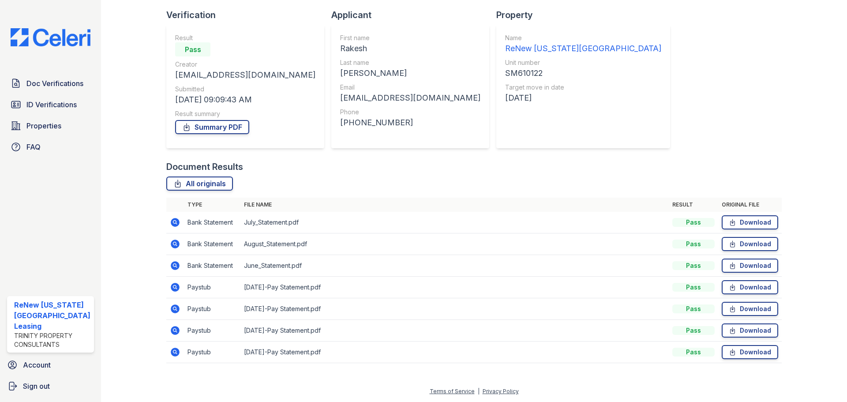
click at [174, 330] on icon at bounding box center [174, 330] width 2 height 2
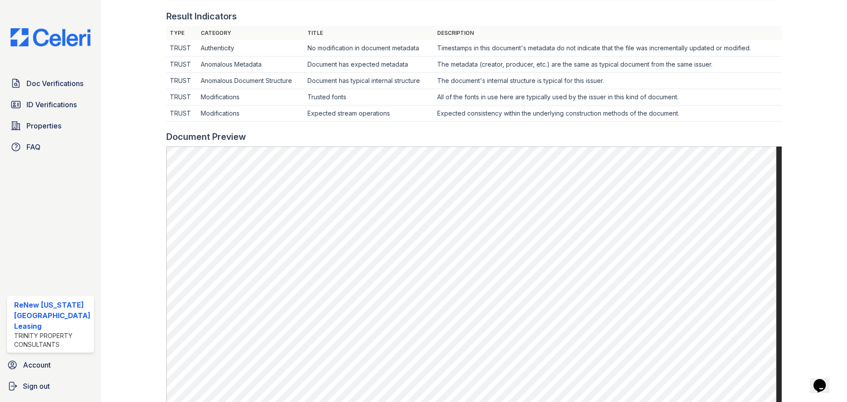
scroll to position [43, 0]
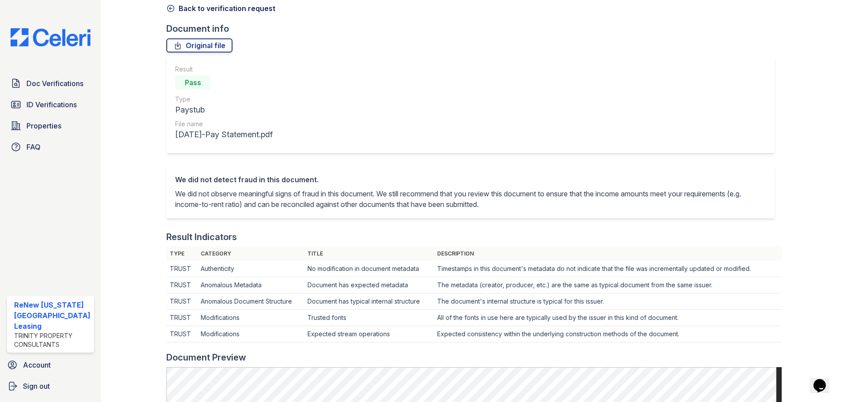
click at [167, 7] on icon at bounding box center [170, 8] width 9 height 9
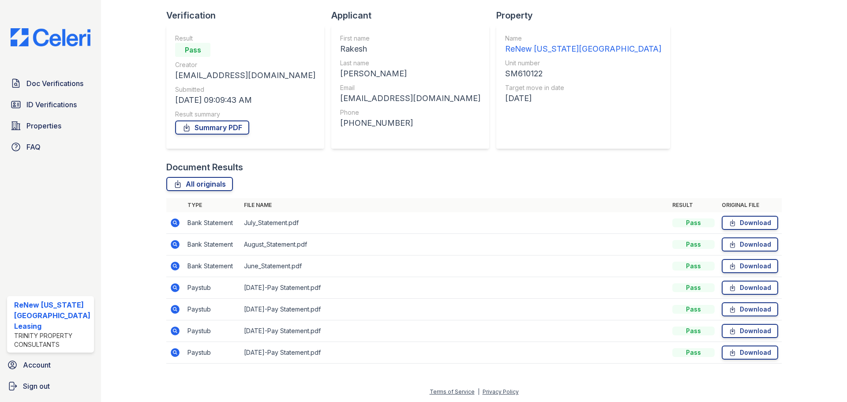
scroll to position [56, 0]
click at [175, 353] on icon at bounding box center [175, 352] width 9 height 9
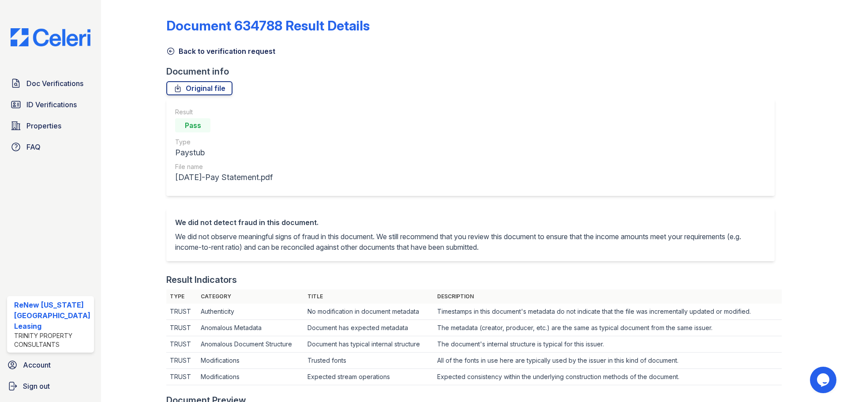
click at [170, 51] on icon at bounding box center [170, 51] width 9 height 9
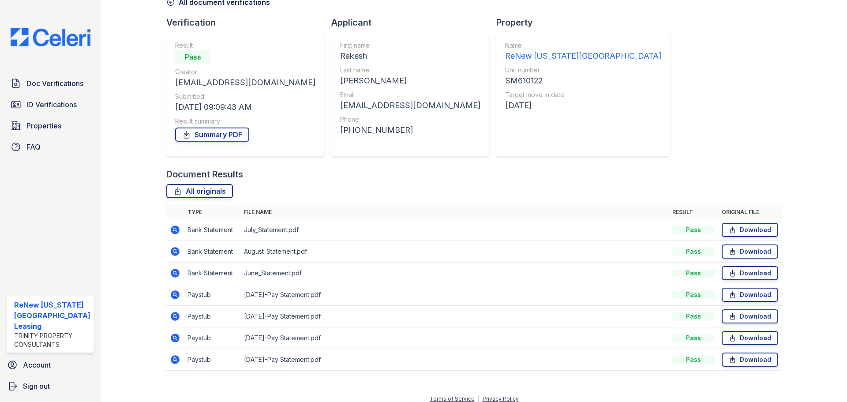
scroll to position [56, 0]
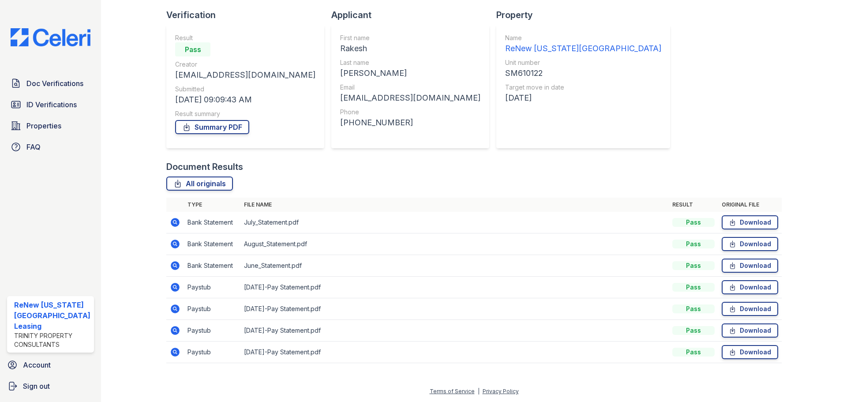
click at [176, 309] on icon at bounding box center [175, 308] width 9 height 9
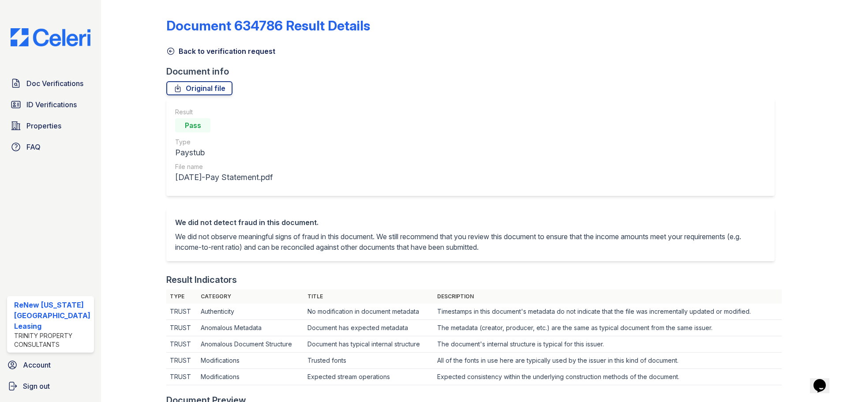
click at [170, 51] on icon at bounding box center [171, 51] width 7 height 7
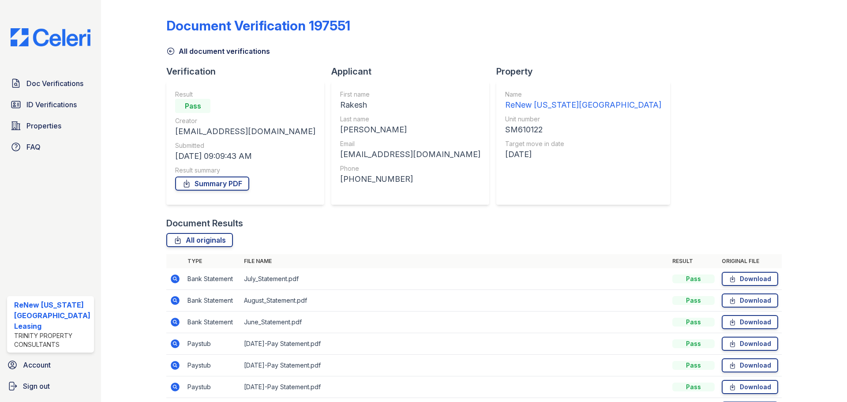
click at [172, 49] on icon at bounding box center [170, 51] width 9 height 9
